Goal: Information Seeking & Learning: Learn about a topic

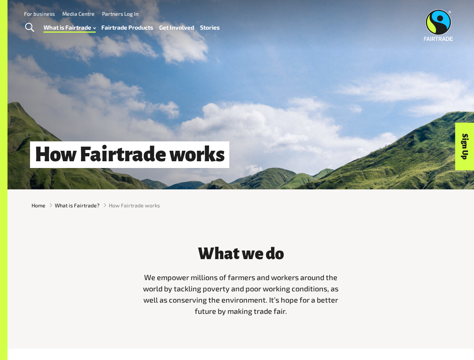
click at [29, 28] on span "Toggle Search" at bounding box center [29, 28] width 9 height 10
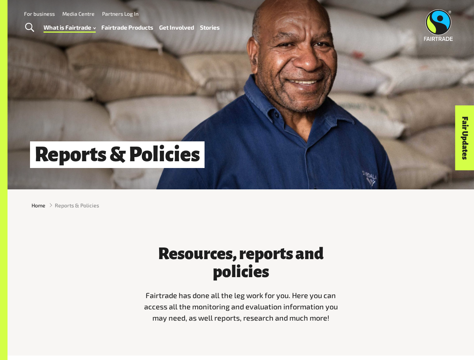
click at [29, 28] on span "Toggle Search" at bounding box center [29, 28] width 9 height 10
